Goal: Navigation & Orientation: Find specific page/section

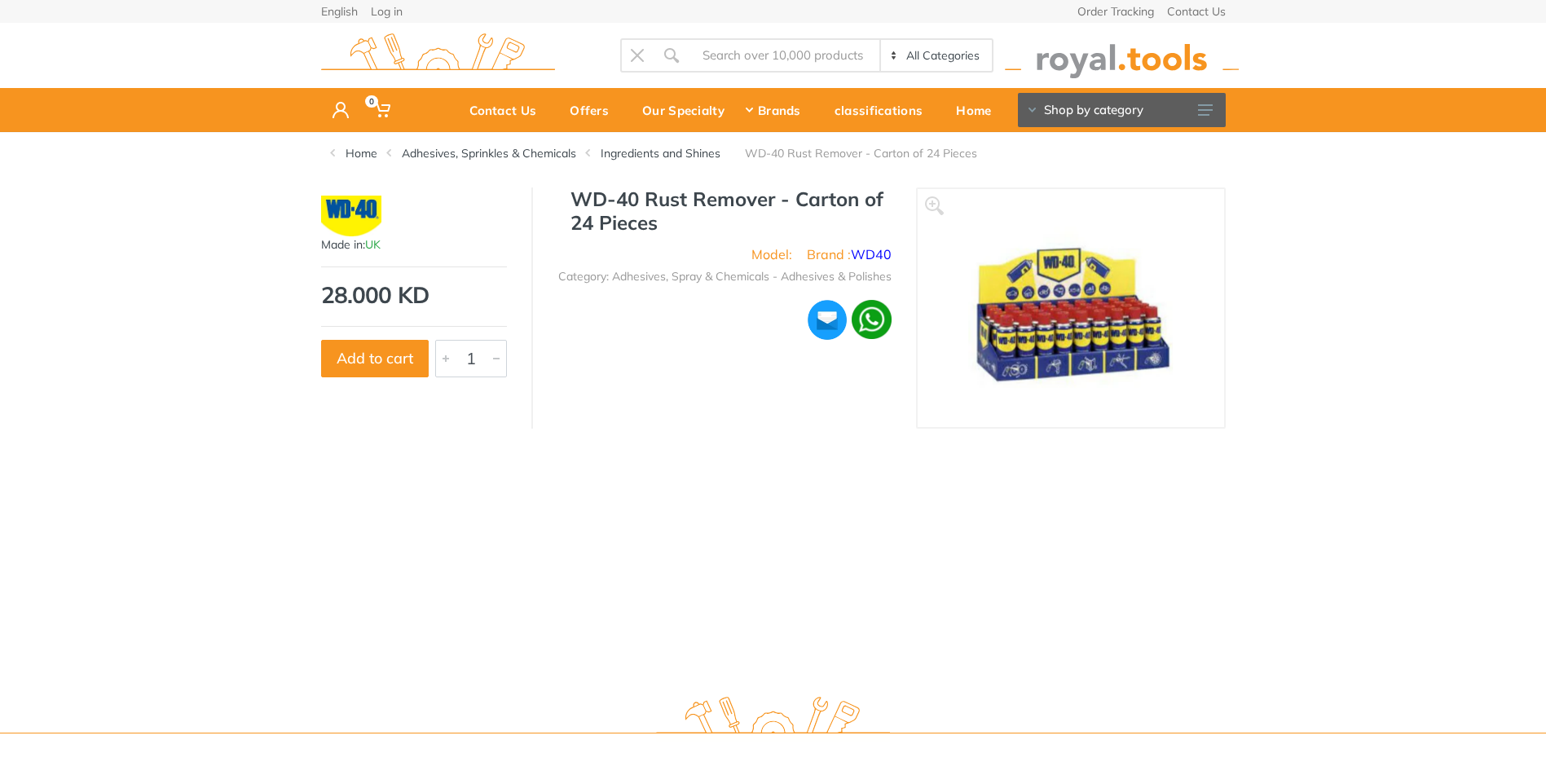
click at [1135, 66] on img at bounding box center [1121, 55] width 234 height 45
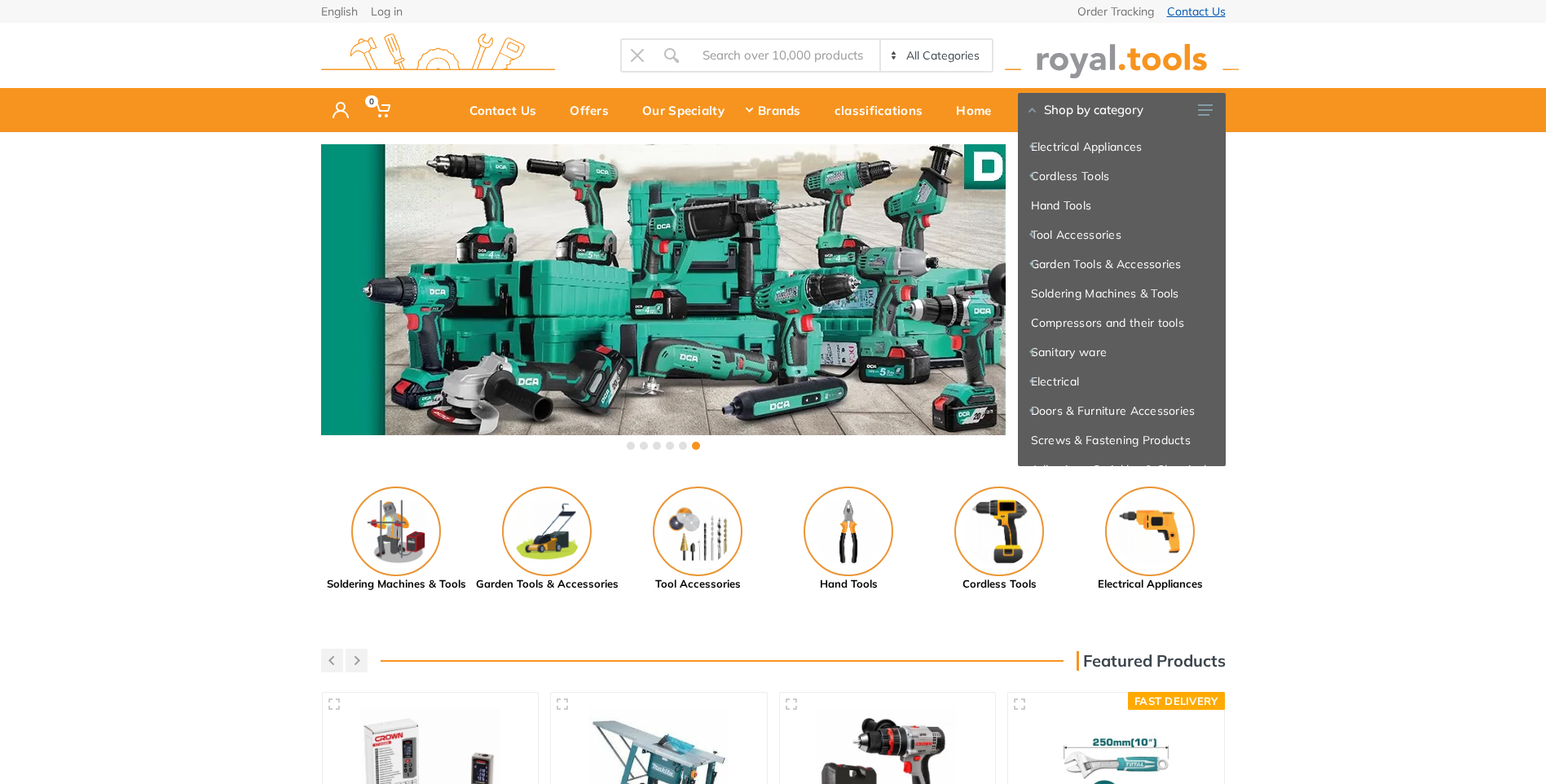
click at [1212, 11] on link "Contact Us" at bounding box center [1196, 11] width 59 height 11
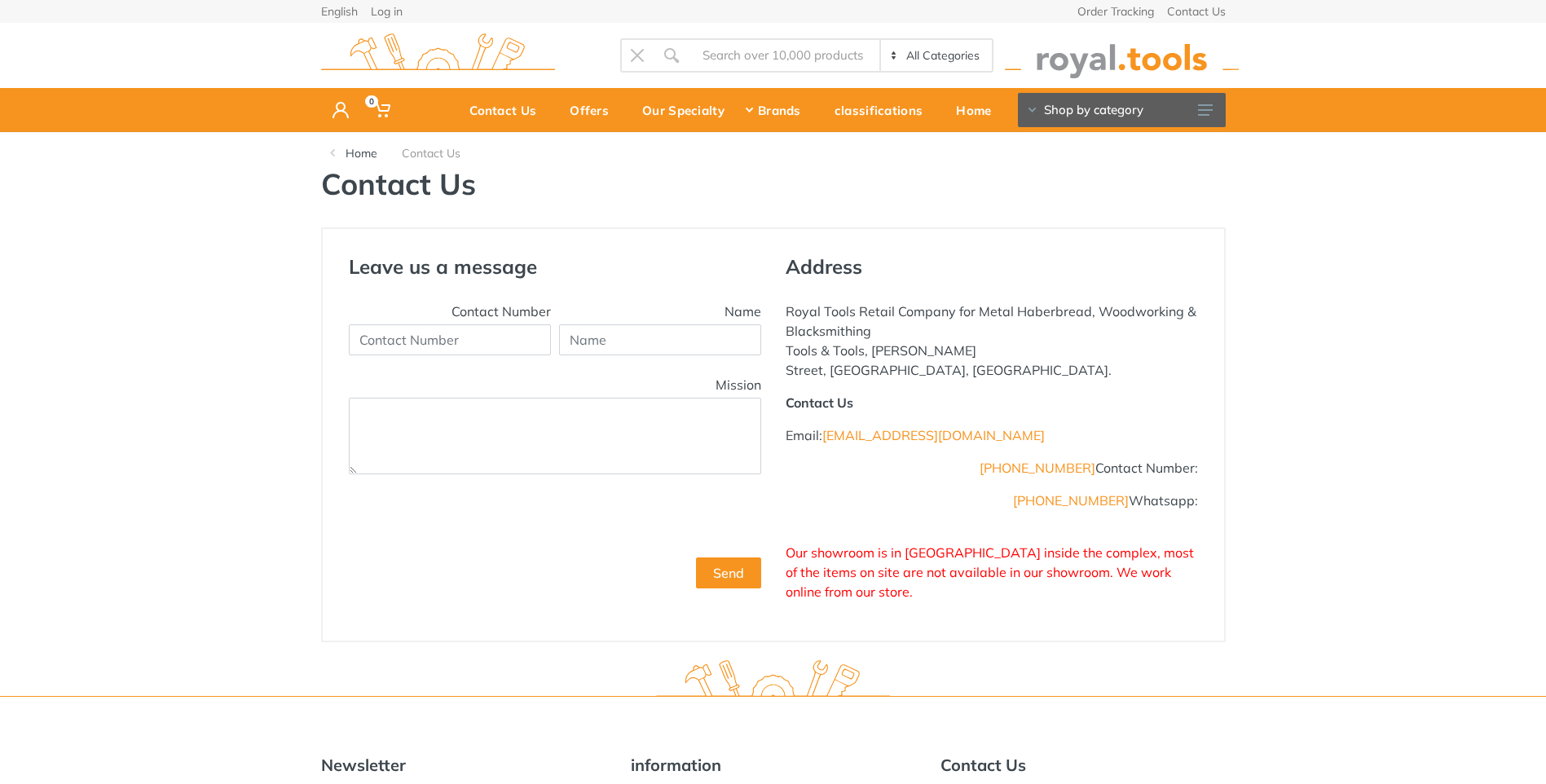
click at [947, 56] on select "All Categories Electrical Appliances Cordless Tools Hand Tools Tool Accessories…" at bounding box center [935, 55] width 112 height 31
click at [879, 39] on select "All Categories Electrical Appliances Cordless Tools Hand Tools Tool Accessories…" at bounding box center [935, 55] width 112 height 31
click at [1083, 68] on img at bounding box center [1121, 55] width 234 height 45
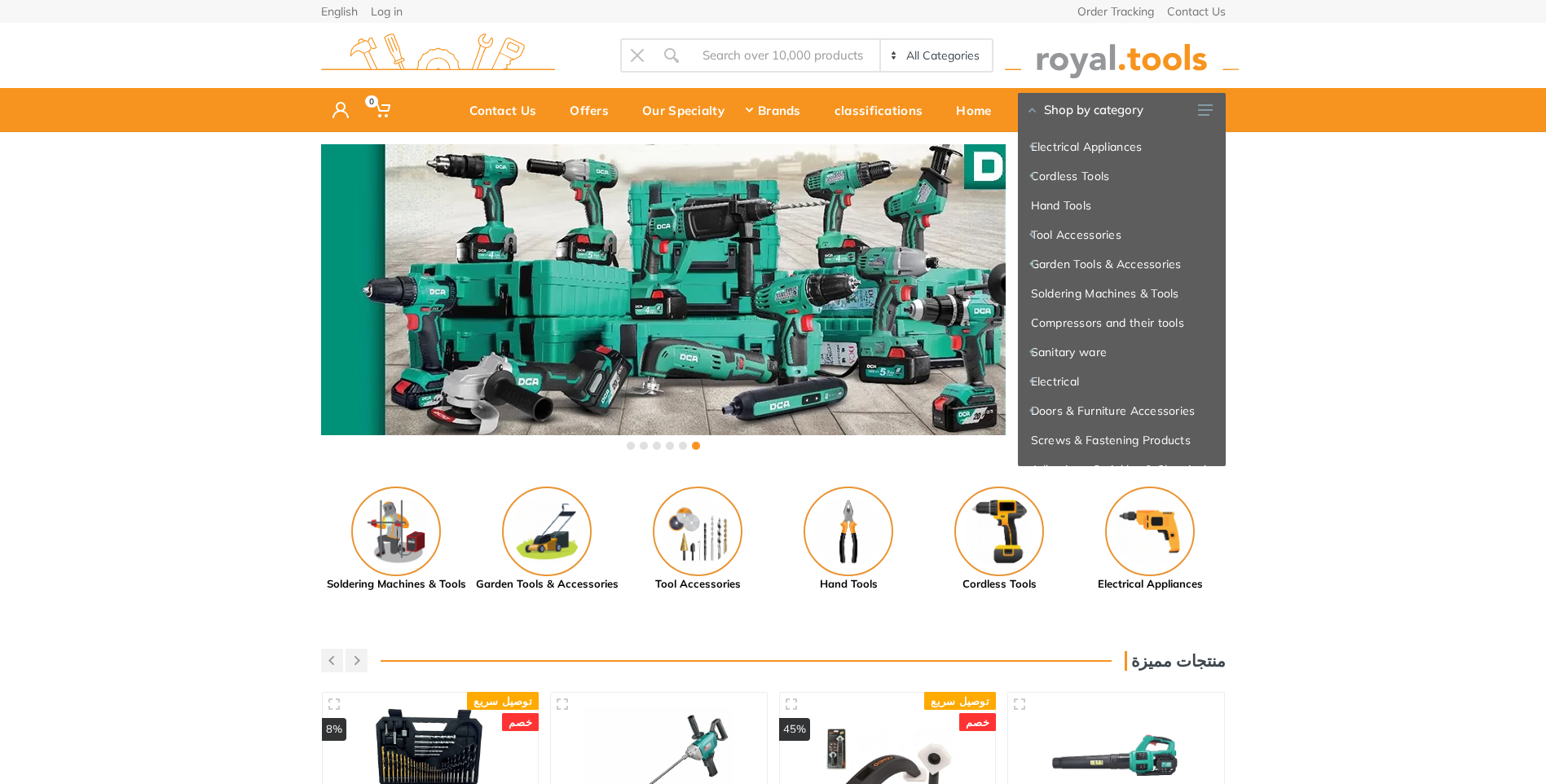
click at [1464, 315] on div "‹ ›" at bounding box center [773, 299] width 1546 height 334
